Goal: Transaction & Acquisition: Purchase product/service

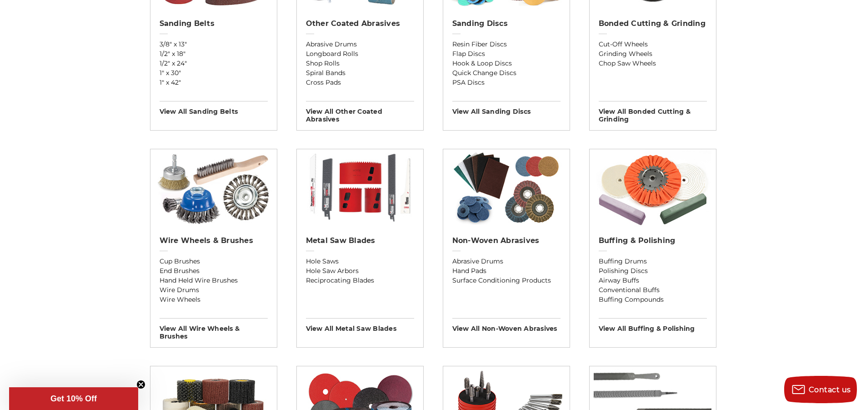
scroll to position [455, 0]
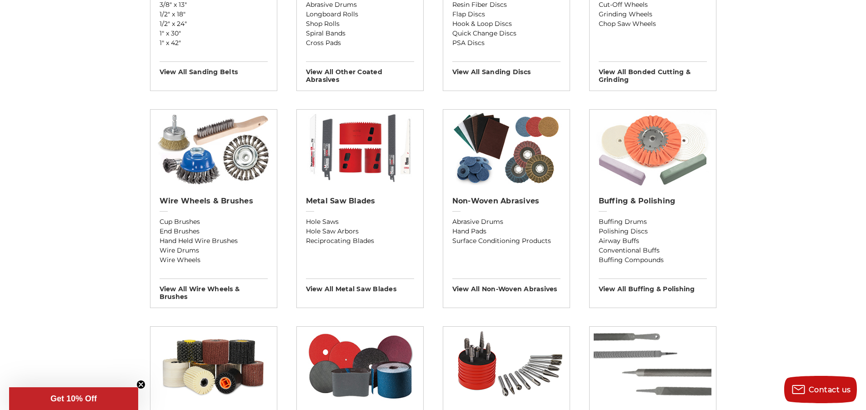
click at [656, 147] on img at bounding box center [653, 148] width 118 height 77
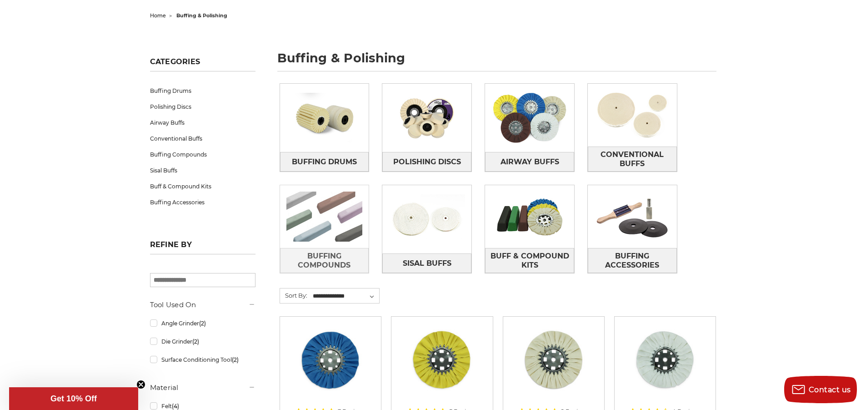
scroll to position [91, 0]
click at [295, 232] on img at bounding box center [324, 216] width 89 height 63
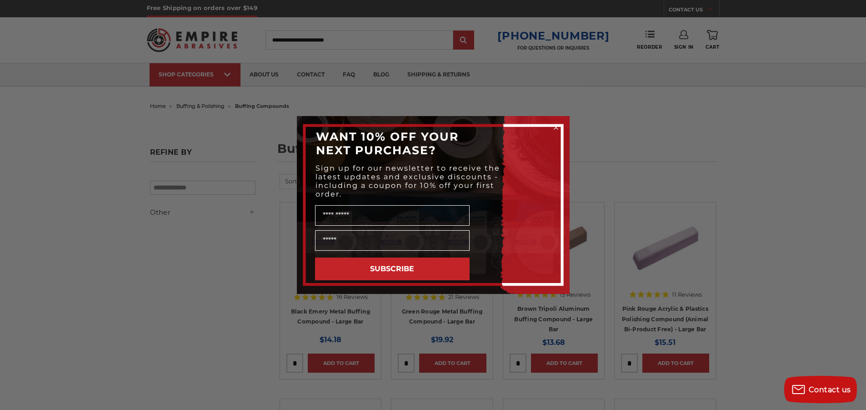
click at [233, 243] on div "Close dialog WANT 10% OFF YOUR NEXT PURCHASE? Sign up for our newsletter to rec…" at bounding box center [433, 205] width 866 height 410
click at [556, 124] on circle "Close dialog" at bounding box center [556, 127] width 9 height 9
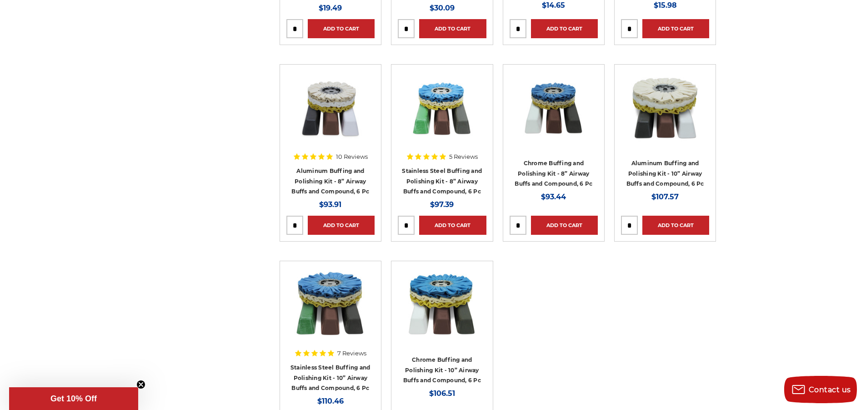
scroll to position [500, 0]
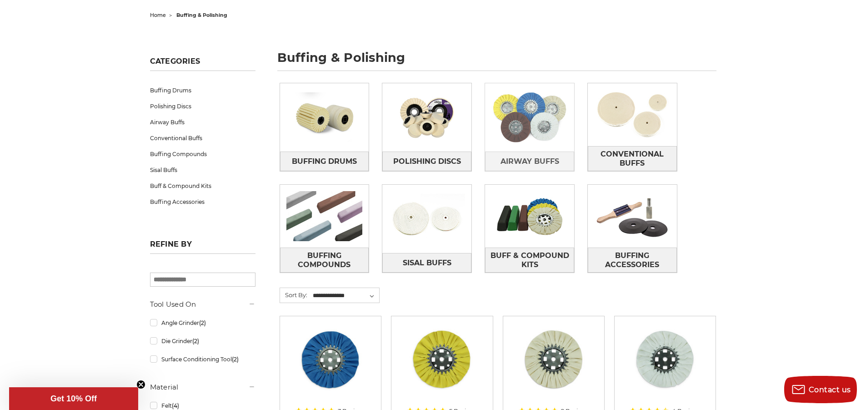
click at [517, 131] on img at bounding box center [529, 117] width 89 height 63
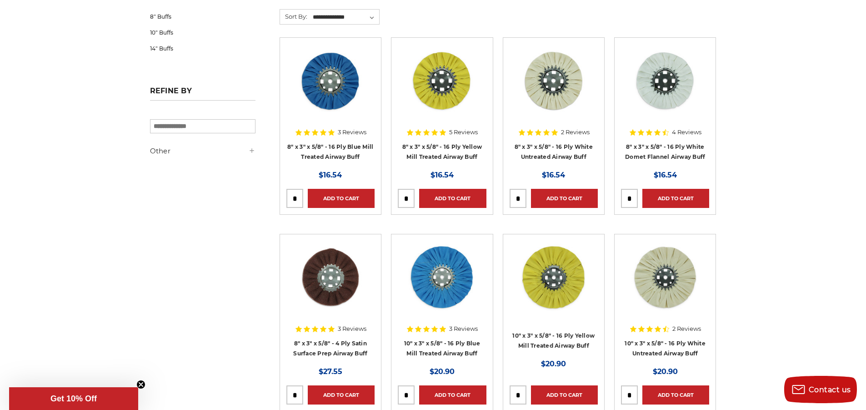
scroll to position [227, 0]
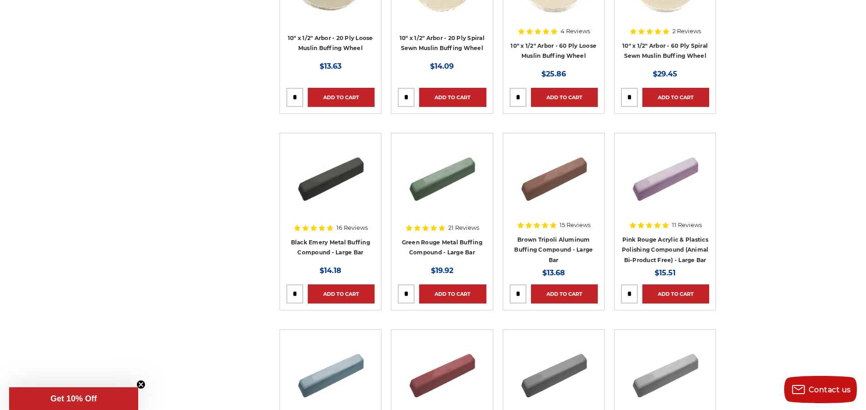
scroll to position [2274, 0]
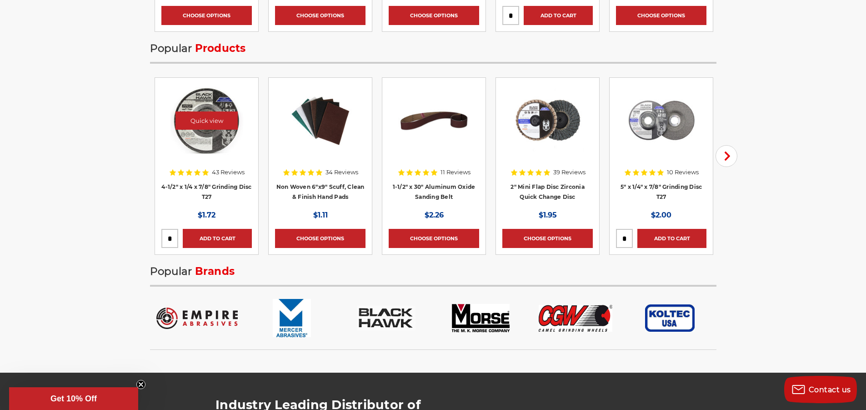
scroll to position [1410, 0]
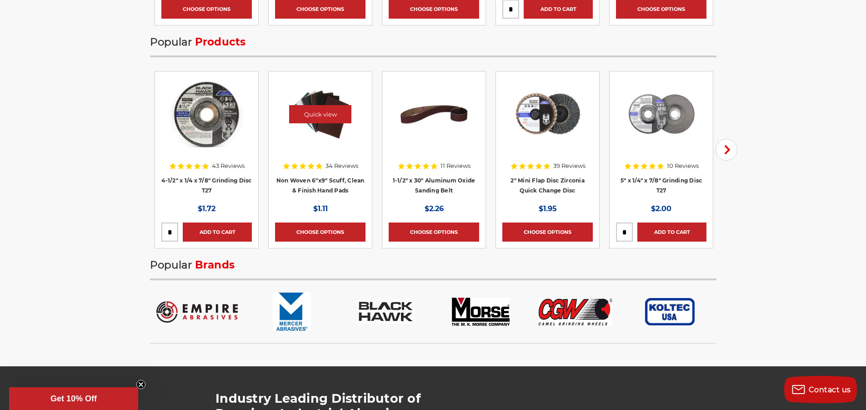
click at [321, 141] on img at bounding box center [320, 114] width 73 height 73
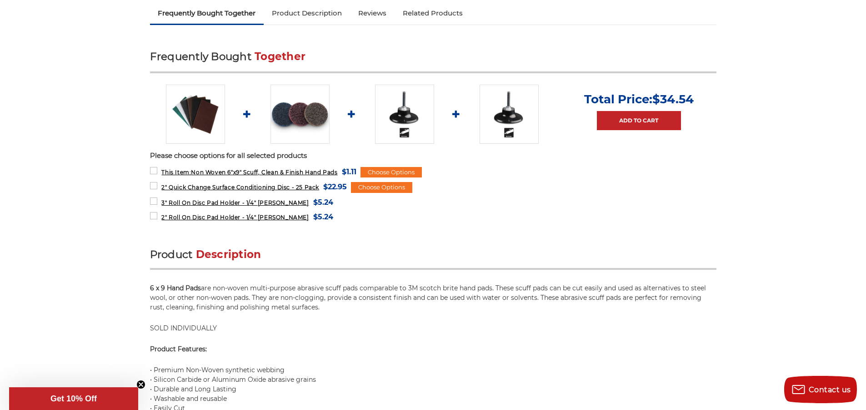
scroll to position [364, 0]
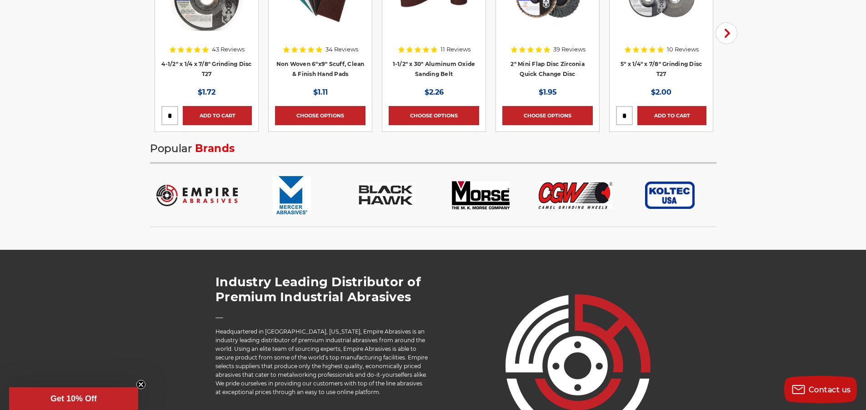
scroll to position [1536, 0]
